Goal: Check status: Check status

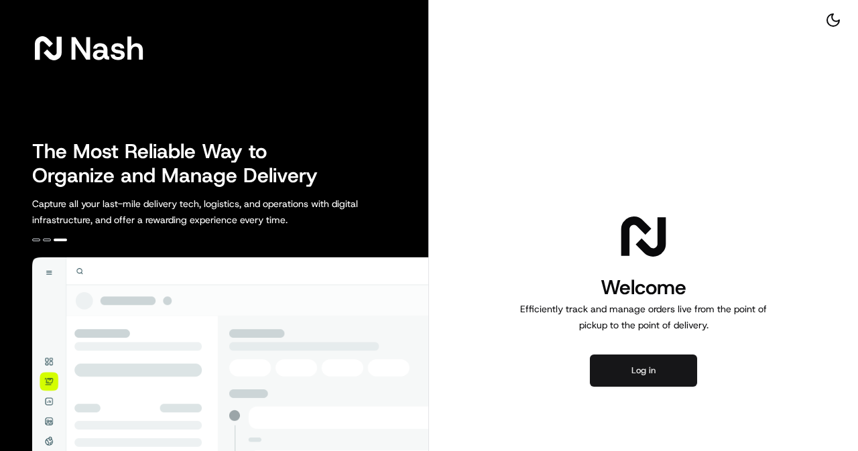
click at [643, 381] on button "Log in" at bounding box center [643, 371] width 107 height 32
